Goal: Find specific page/section: Find specific page/section

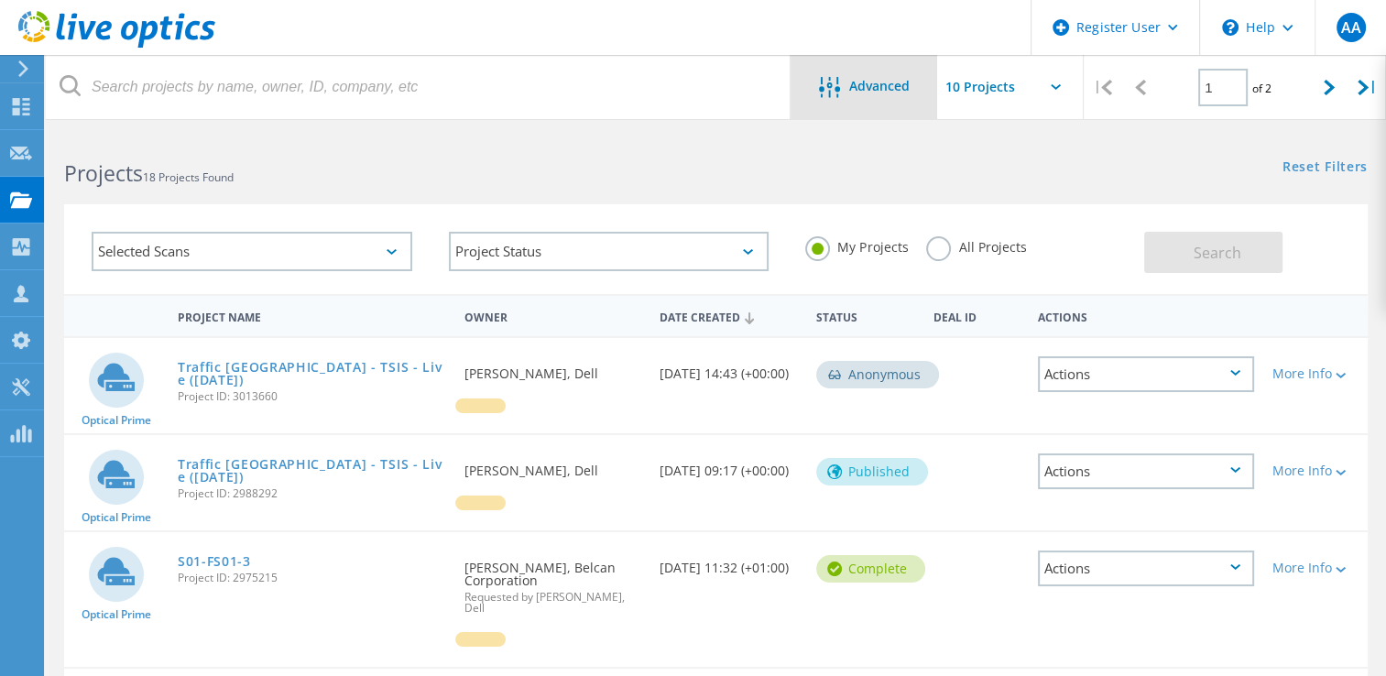
click at [909, 71] on div "Advanced" at bounding box center [864, 87] width 147 height 64
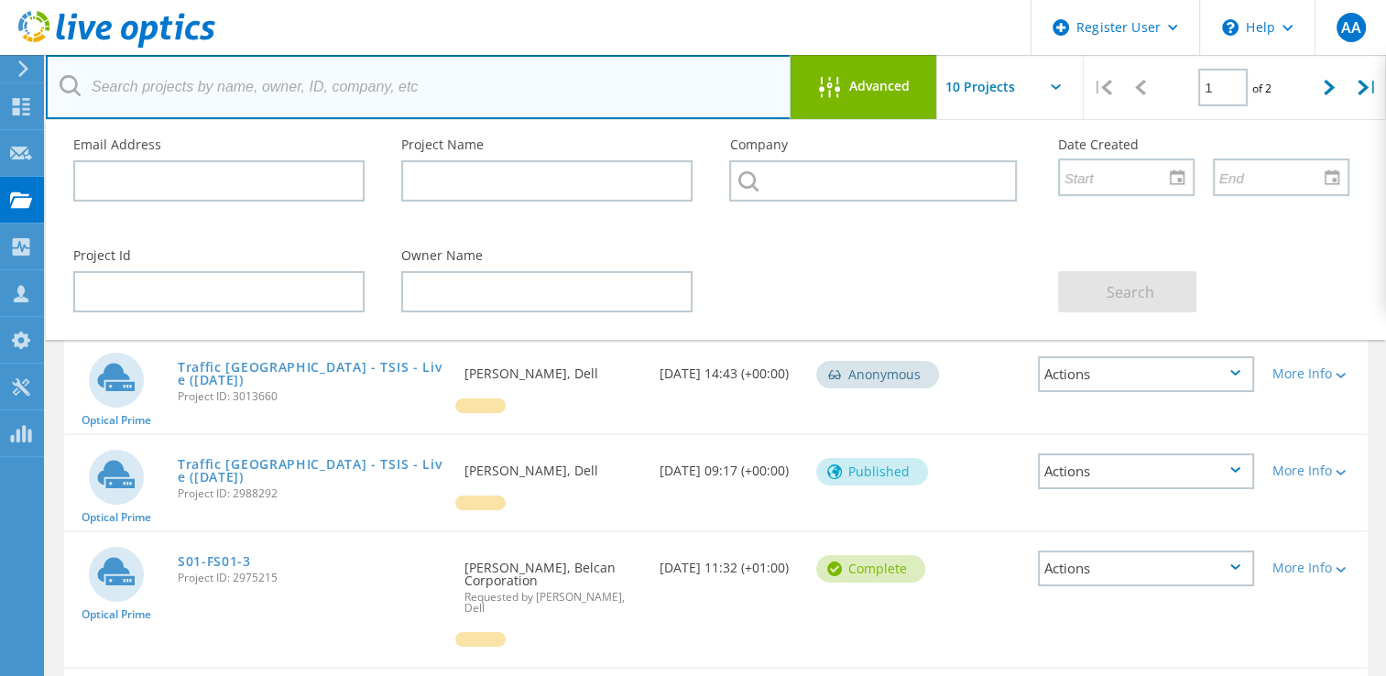
click at [447, 89] on input "text" at bounding box center [419, 87] width 746 height 64
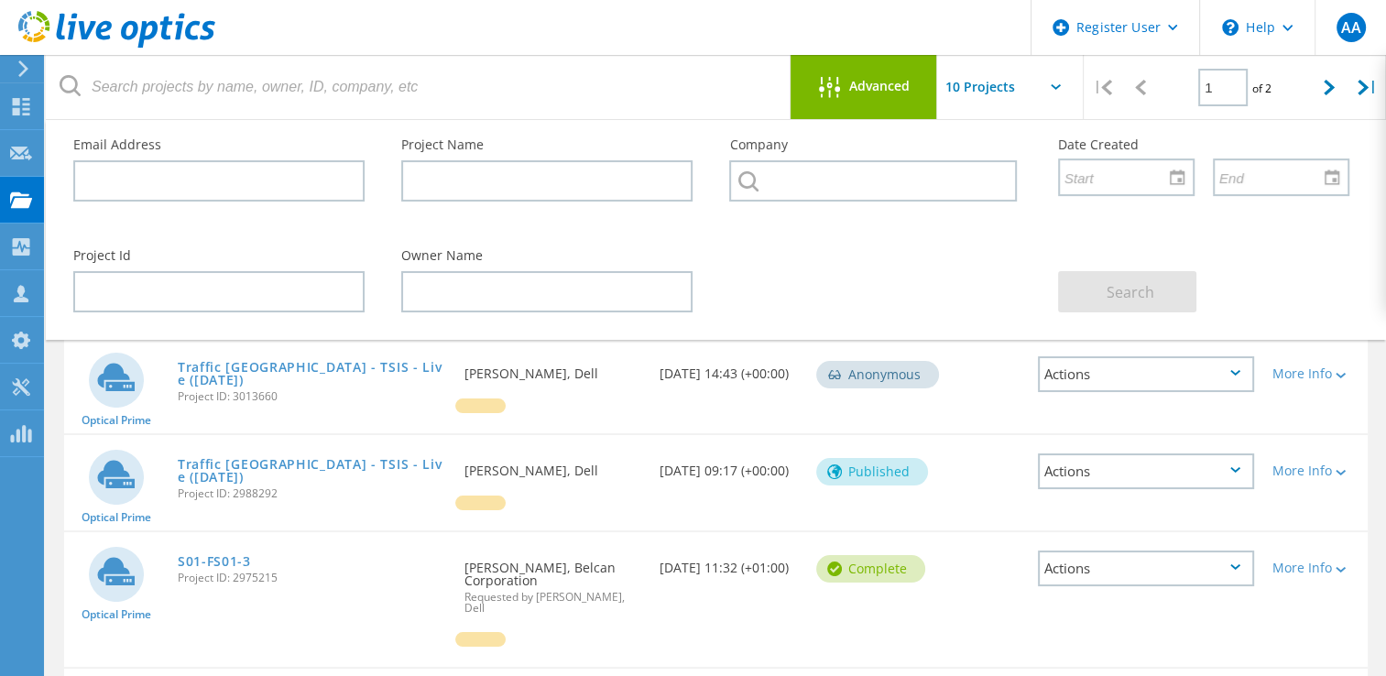
click at [455, 206] on div "Project Name" at bounding box center [547, 170] width 328 height 100
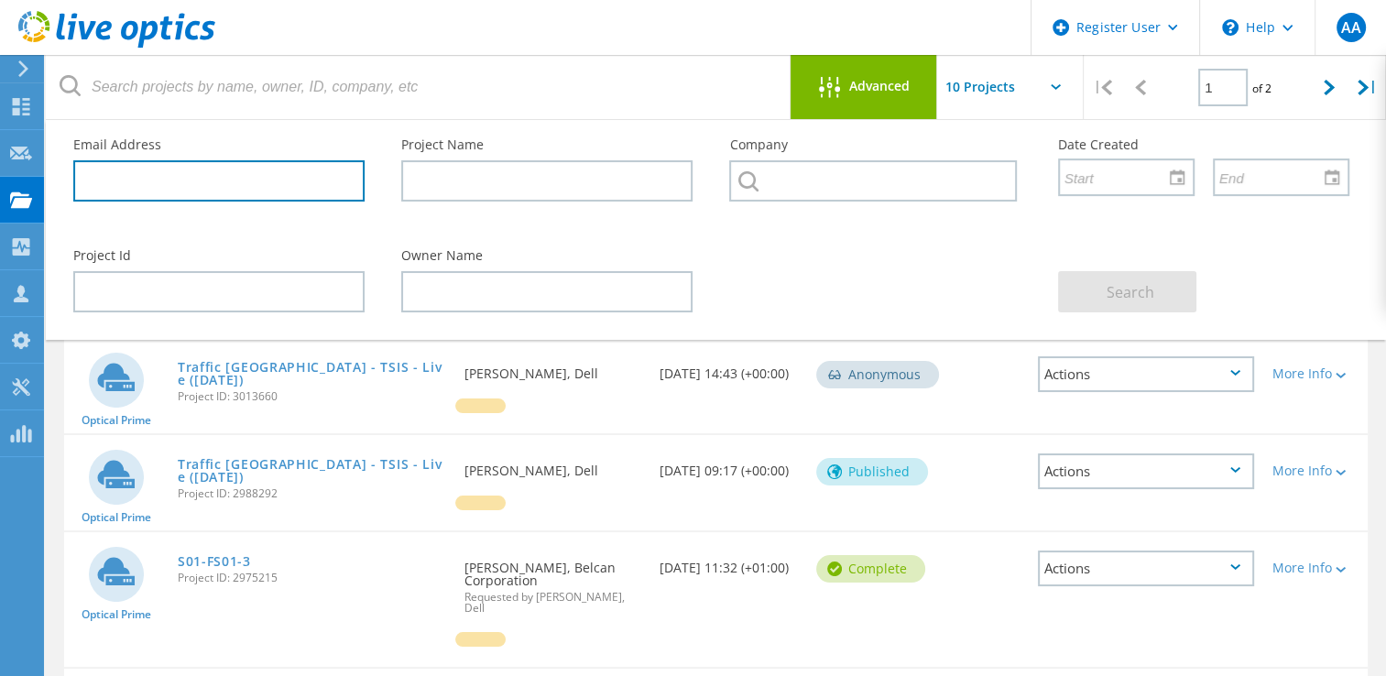
click at [210, 180] on input "text" at bounding box center [218, 180] width 291 height 41
paste input "[PERSON_NAME][EMAIL_ADDRESS][PERSON_NAME][DOMAIN_NAME]"
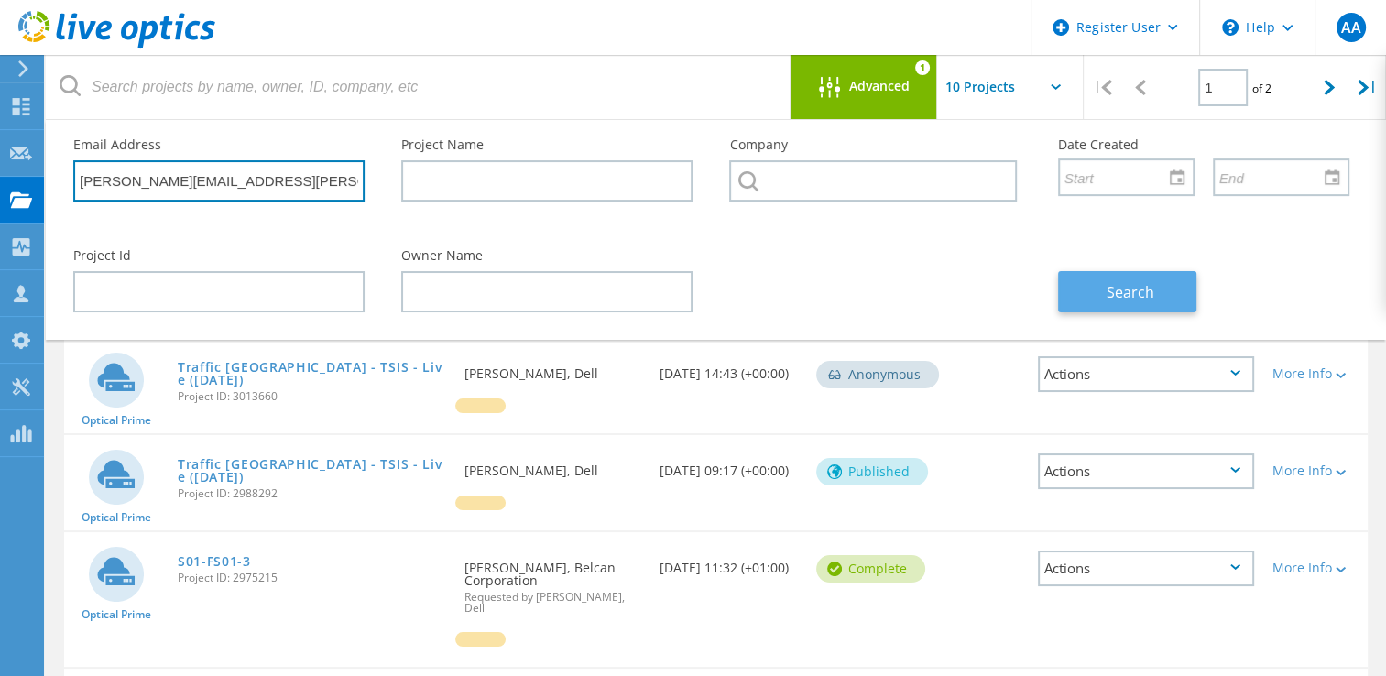
type input "[PERSON_NAME][EMAIL_ADDRESS][PERSON_NAME][DOMAIN_NAME]"
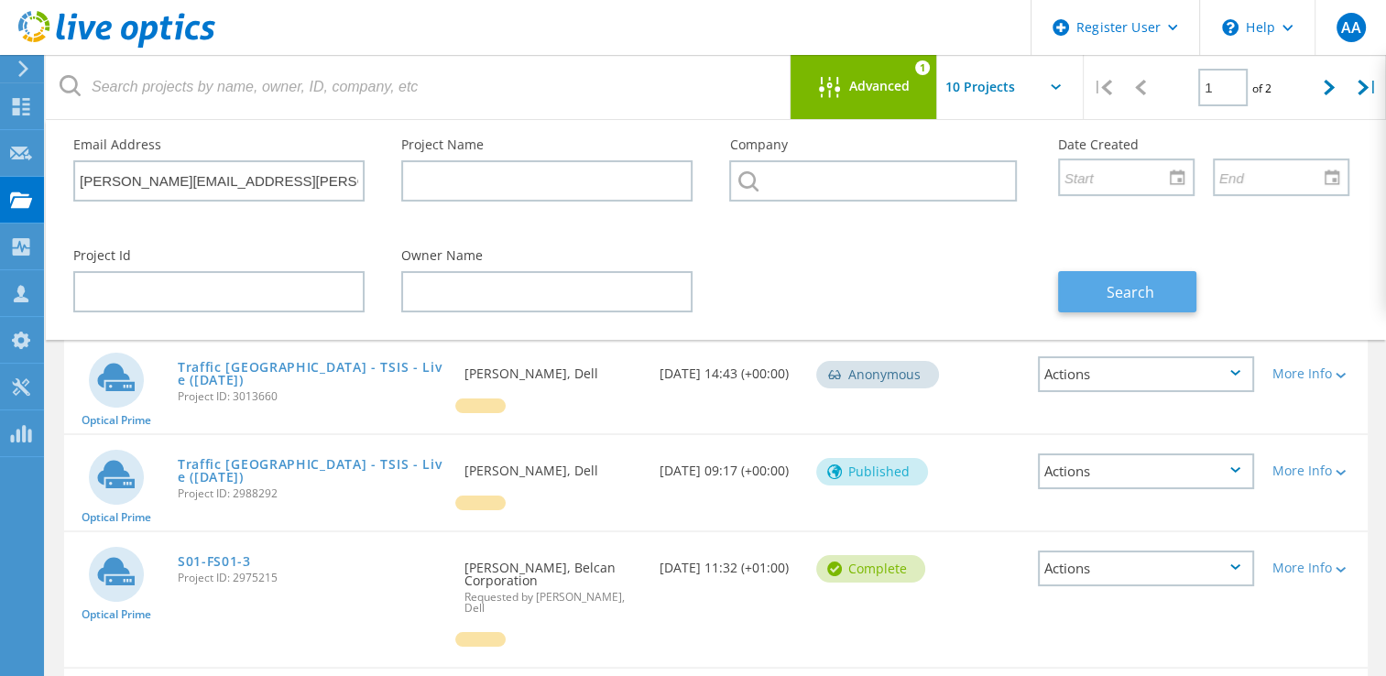
click at [1106, 277] on button "Search" at bounding box center [1127, 291] width 138 height 41
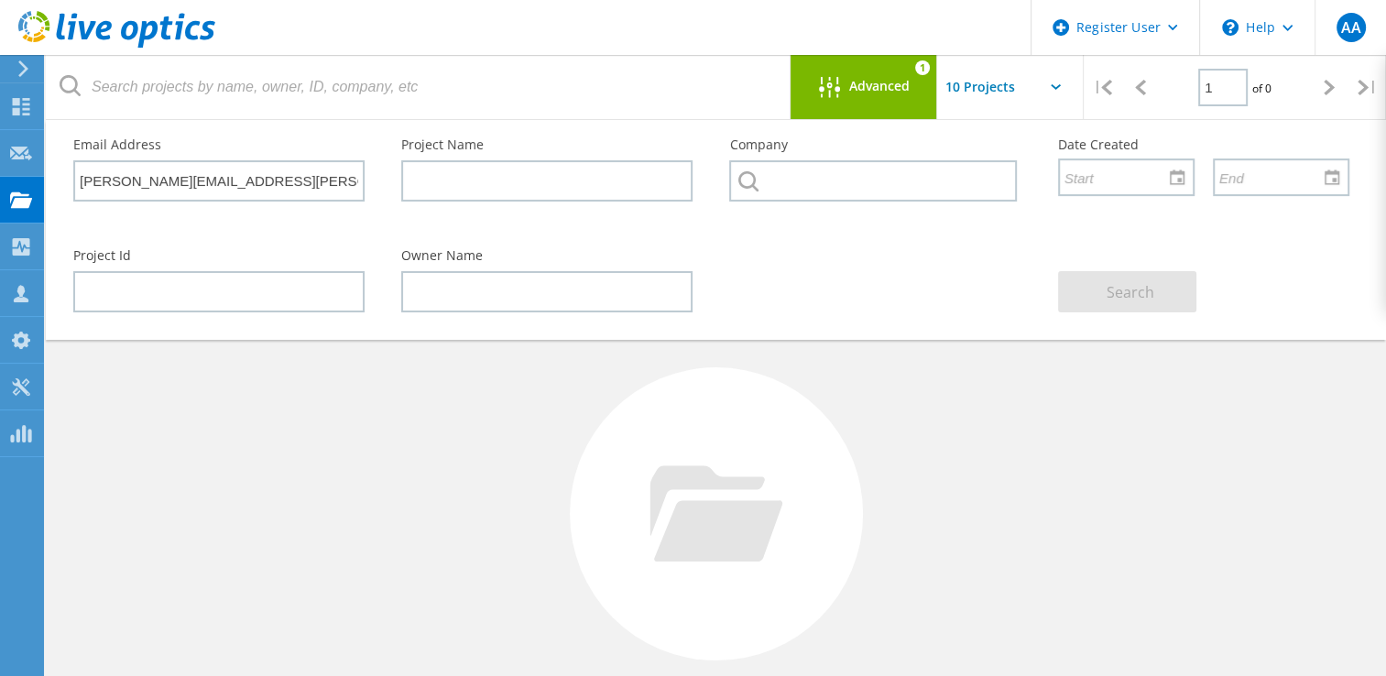
click at [876, 83] on span "Advanced" at bounding box center [879, 86] width 60 height 13
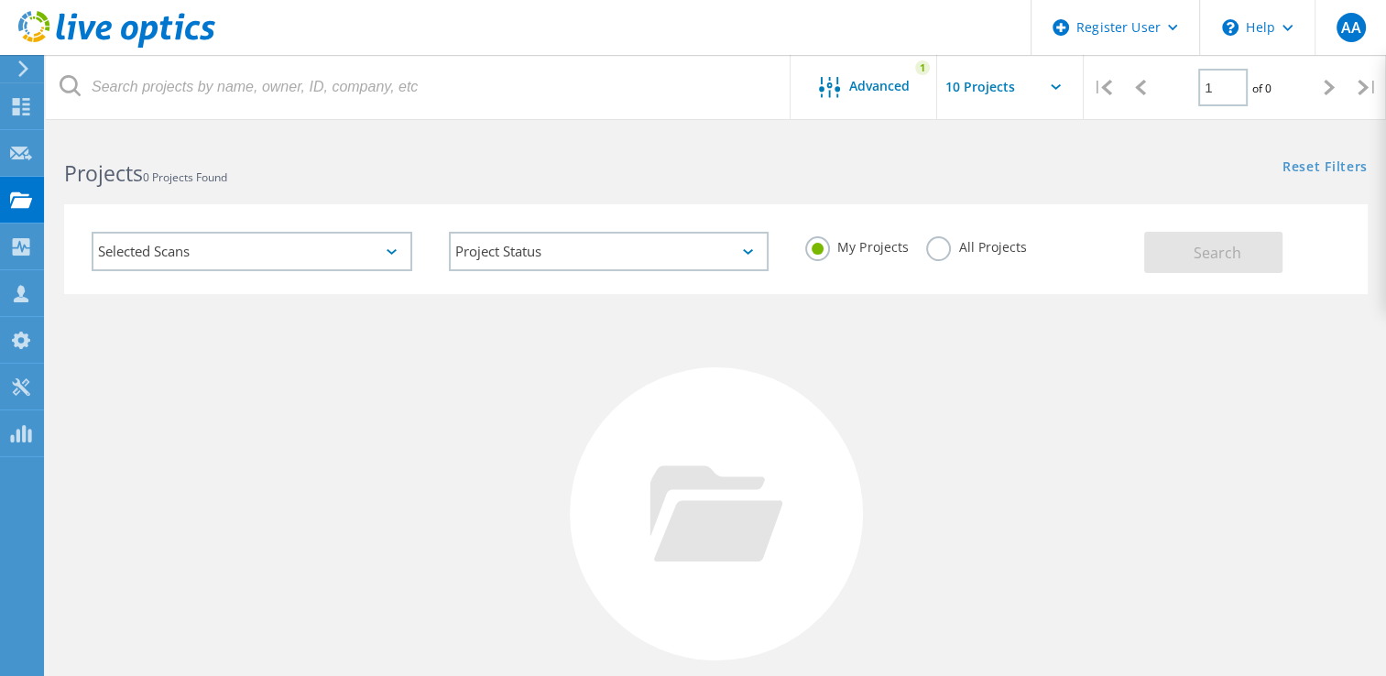
click at [1002, 81] on input "text" at bounding box center [1028, 87] width 183 height 64
click at [839, 174] on div "Projects 0 Projects Found Reset Filters Show Filters" at bounding box center [716, 157] width 1340 height 49
click at [982, 251] on label "All Projects" at bounding box center [976, 244] width 100 height 17
click at [0, 0] on input "All Projects" at bounding box center [0, 0] width 0 height 0
click at [1187, 258] on button "Search" at bounding box center [1213, 252] width 138 height 41
